Goal: Find specific page/section: Find specific page/section

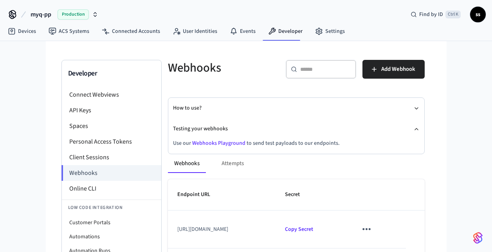
click at [39, 17] on span "myq-pp" at bounding box center [41, 14] width 21 height 9
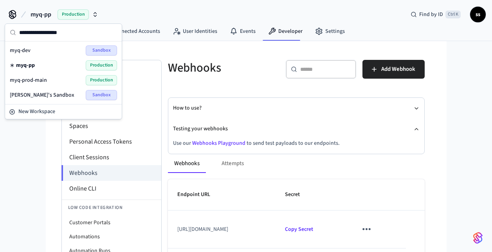
click at [45, 65] on div "myq-pp Production" at bounding box center [63, 65] width 107 height 10
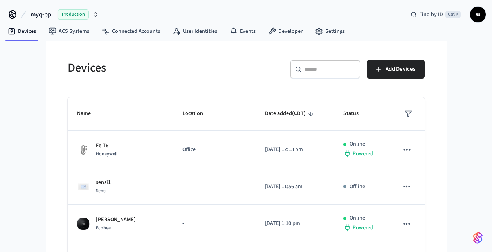
click at [330, 69] on input "text" at bounding box center [330, 69] width 51 height 8
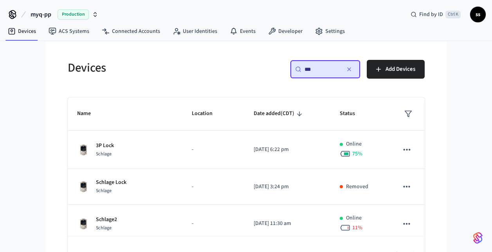
type input "***"
click at [77, 17] on span "Production" at bounding box center [73, 14] width 31 height 10
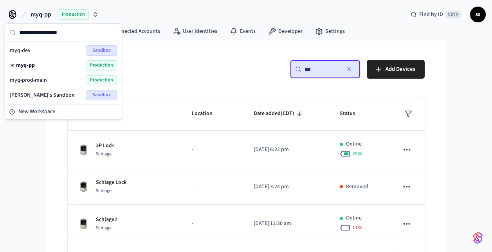
click at [60, 80] on div "myq-prod-main Production" at bounding box center [63, 80] width 107 height 10
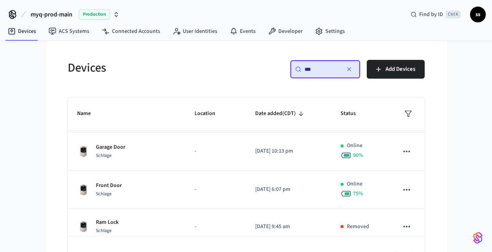
scroll to position [270, 0]
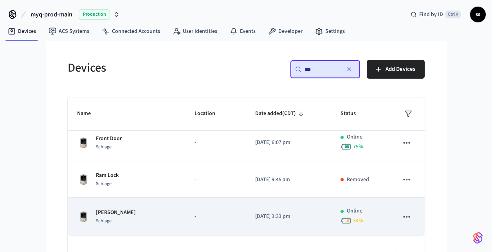
click at [198, 216] on p "-" at bounding box center [216, 217] width 42 height 8
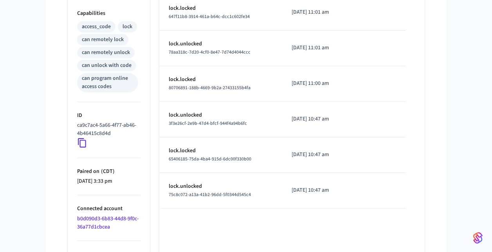
scroll to position [361, 0]
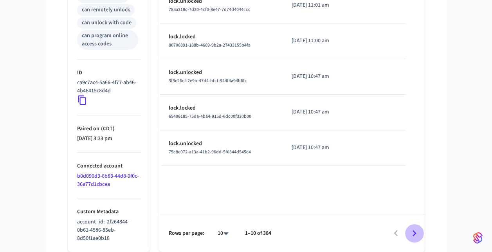
click at [413, 235] on icon "Go to next page" at bounding box center [415, 233] width 4 height 6
click at [414, 233] on icon "Go to next page" at bounding box center [414, 233] width 12 height 12
click at [416, 235] on icon "Go to next page" at bounding box center [414, 233] width 12 height 12
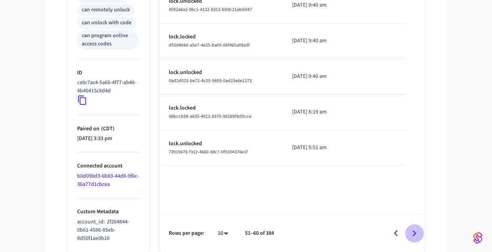
click at [416, 235] on icon "Go to next page" at bounding box center [414, 233] width 12 height 12
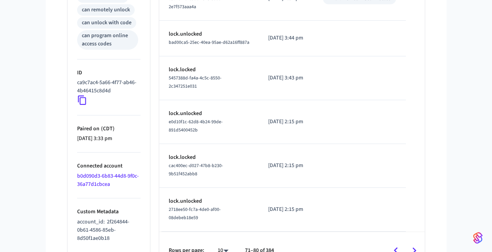
click at [416, 231] on table "Type Time Details lock.locked d7623202-fa8b-4925-87a4-a6a81d962ddc [DATE] 6:13 …" at bounding box center [291, 4] width 265 height 453
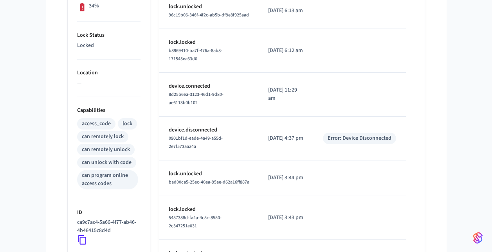
scroll to position [222, 0]
click at [81, 239] on icon at bounding box center [82, 239] width 10 height 10
